Goal: Browse casually: Explore the website without a specific task or goal

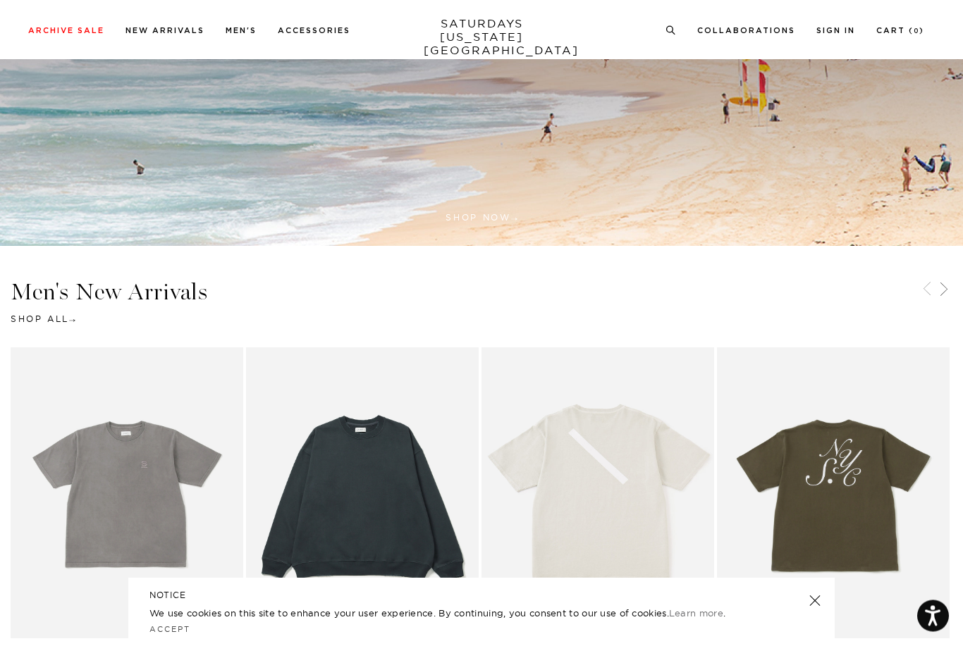
scroll to position [425, 0]
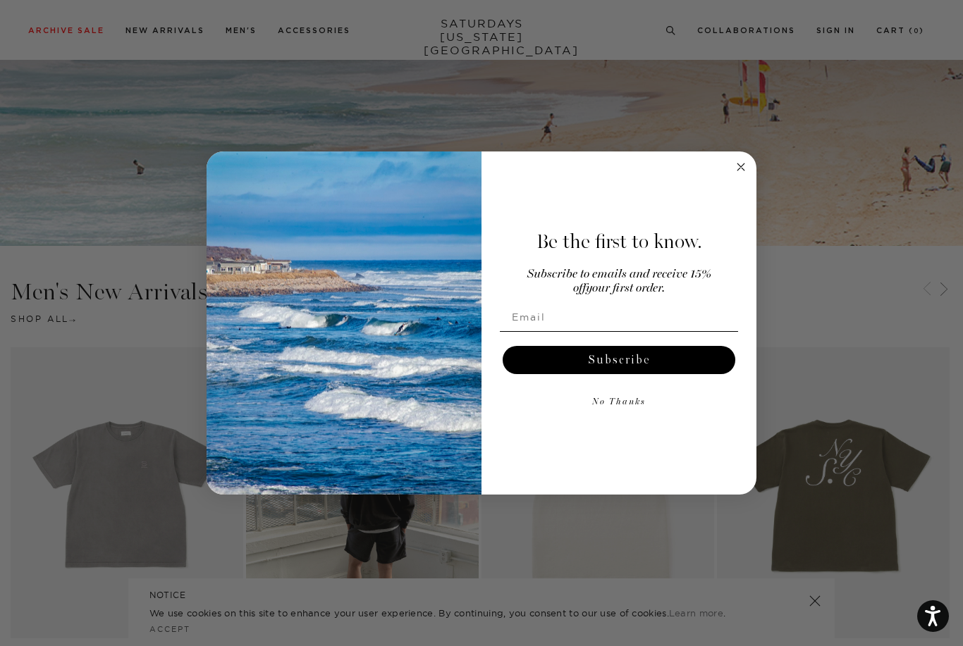
click at [740, 175] on circle "Close dialog" at bounding box center [741, 167] width 16 height 16
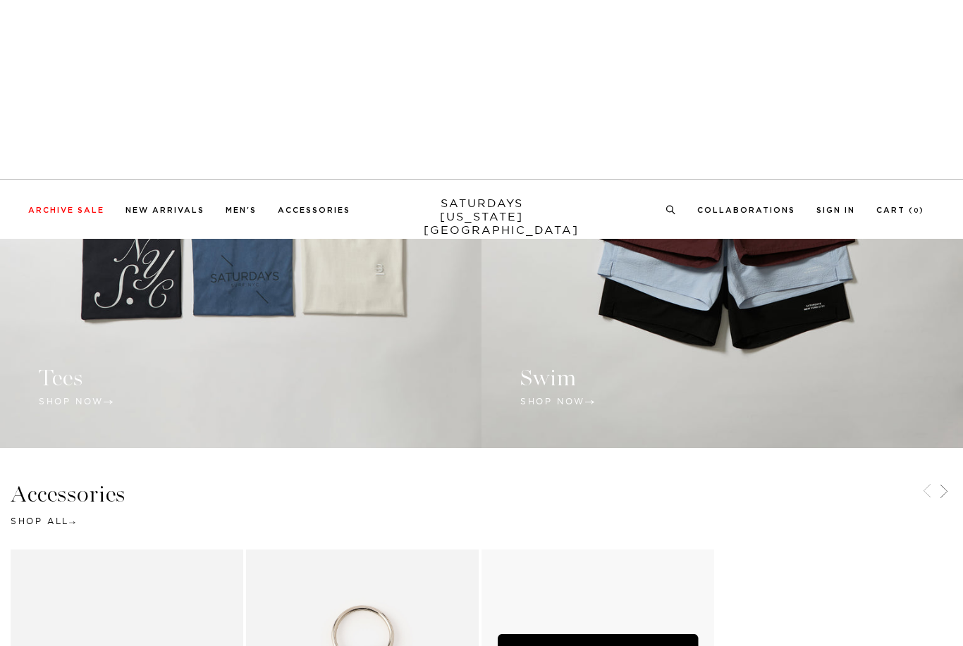
scroll to position [1199, 0]
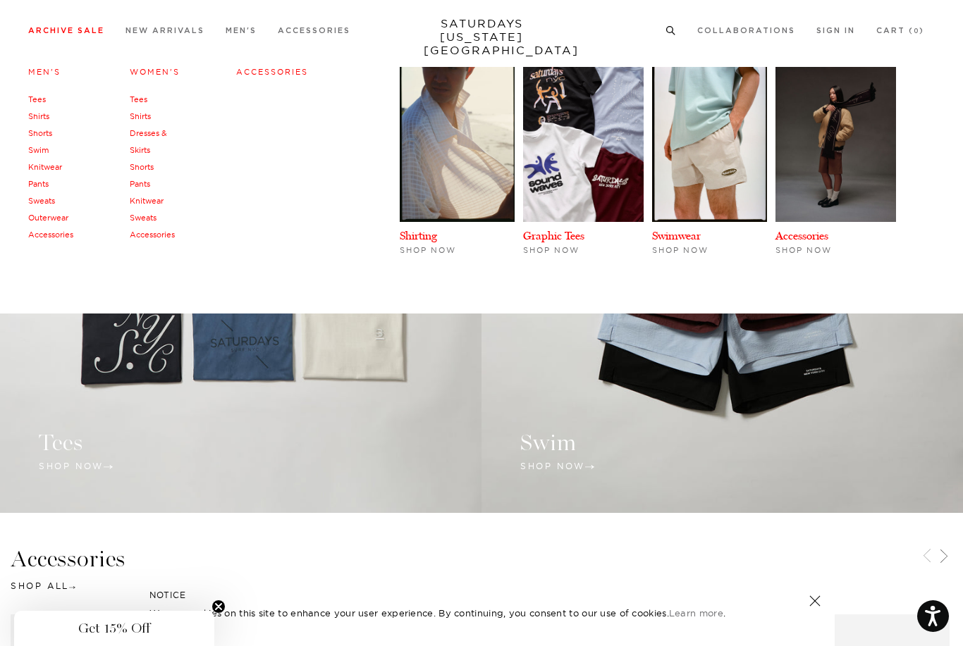
click at [160, 239] on link "Accessories" at bounding box center [152, 235] width 45 height 10
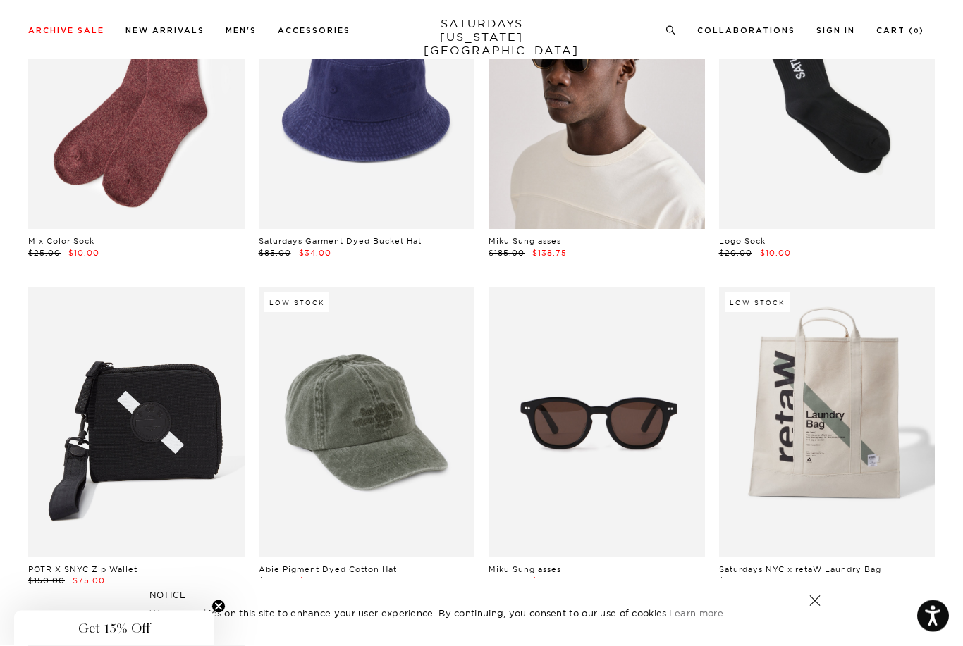
scroll to position [476, 0]
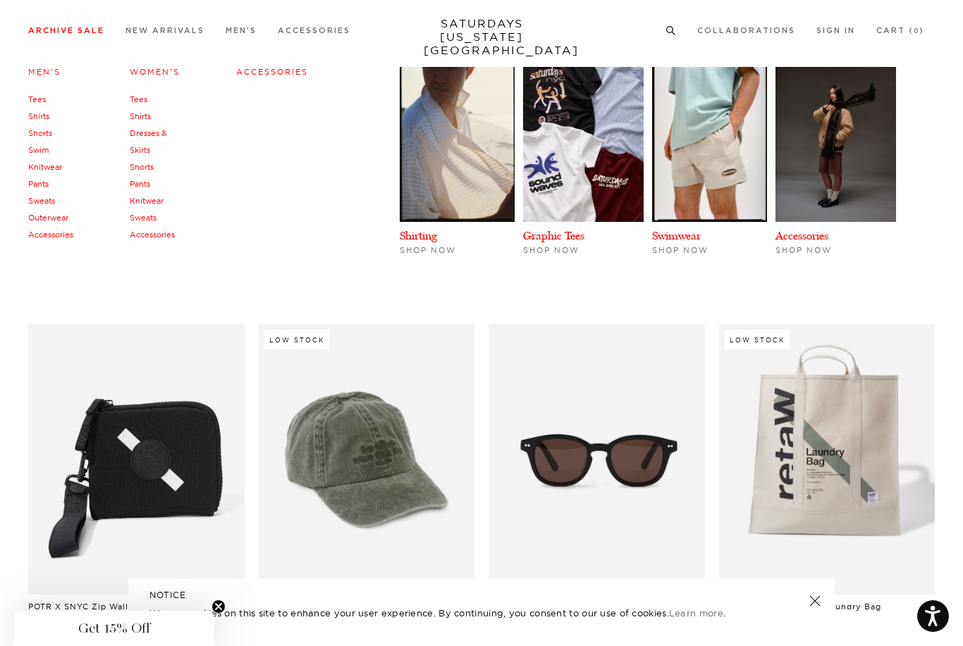
click at [259, 73] on link "Accessories" at bounding box center [272, 72] width 72 height 10
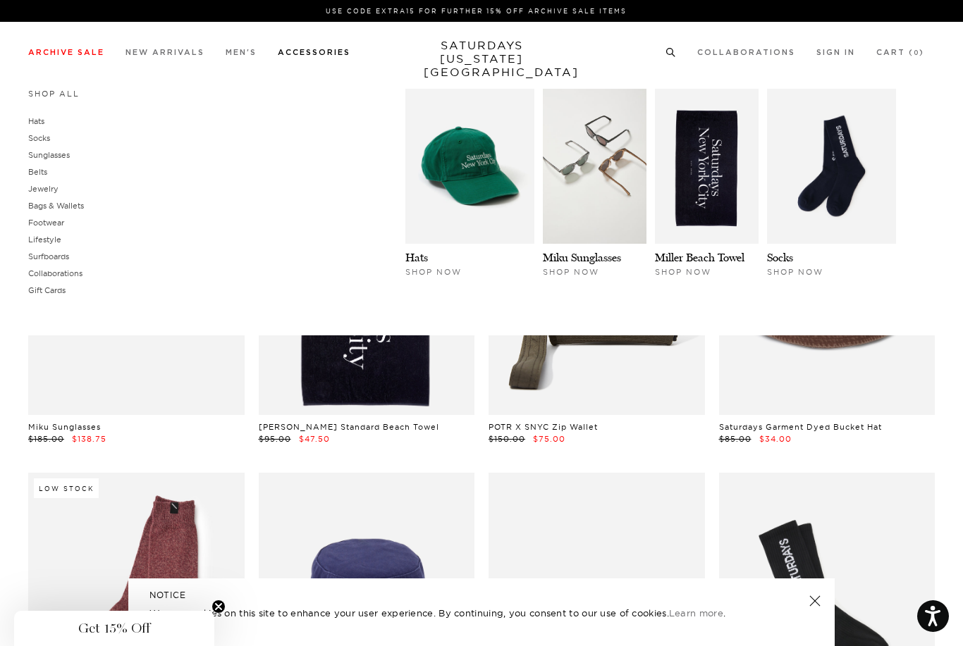
click at [305, 56] on link "Accessories" at bounding box center [314, 53] width 73 height 8
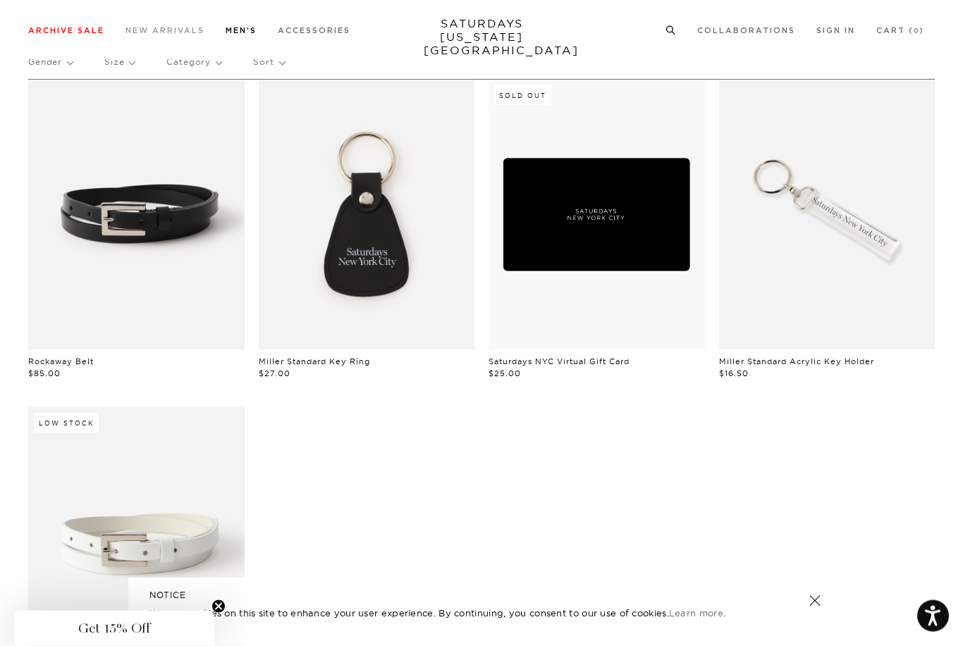
scroll to position [66, 0]
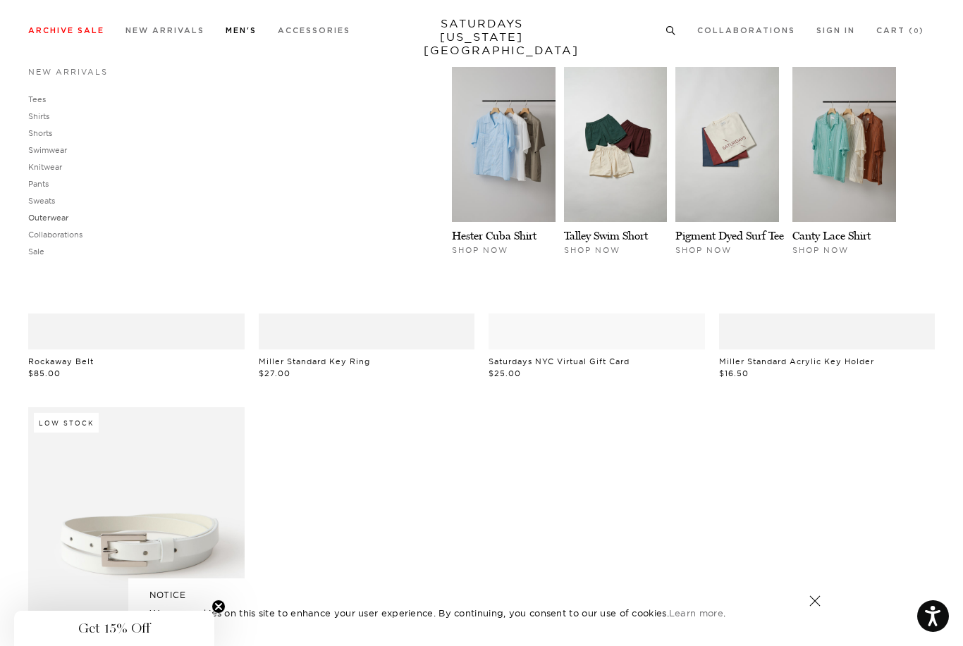
click at [58, 219] on link "Outerwear" at bounding box center [48, 218] width 40 height 10
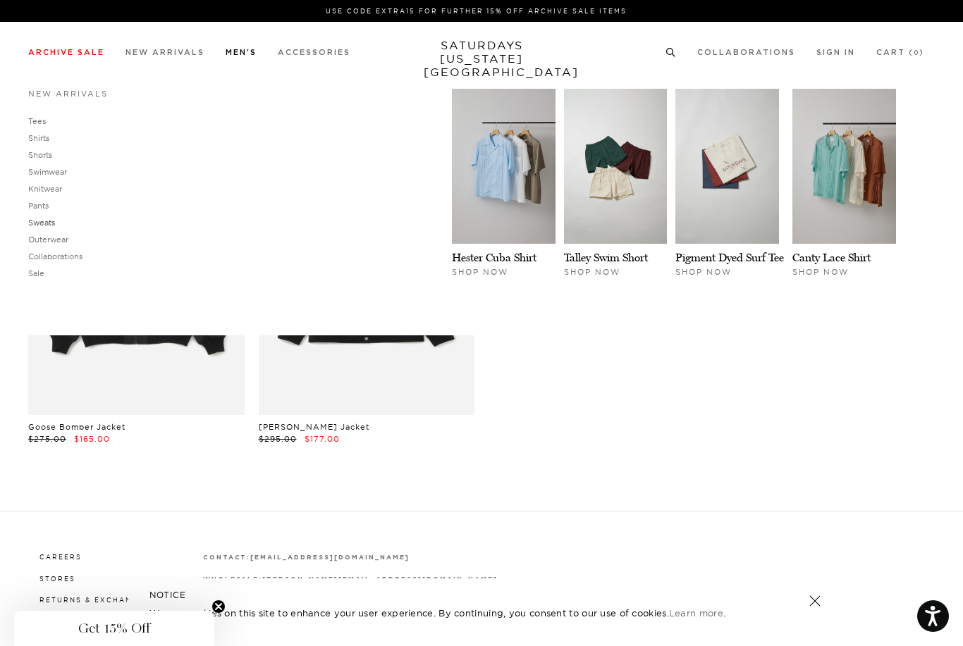
click at [49, 223] on link "Sweats" at bounding box center [41, 223] width 27 height 10
